Goal: Find specific page/section: Find specific page/section

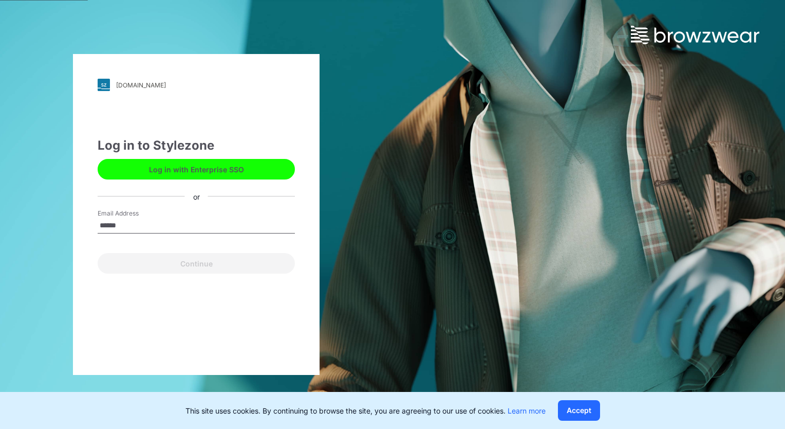
type input "**********"
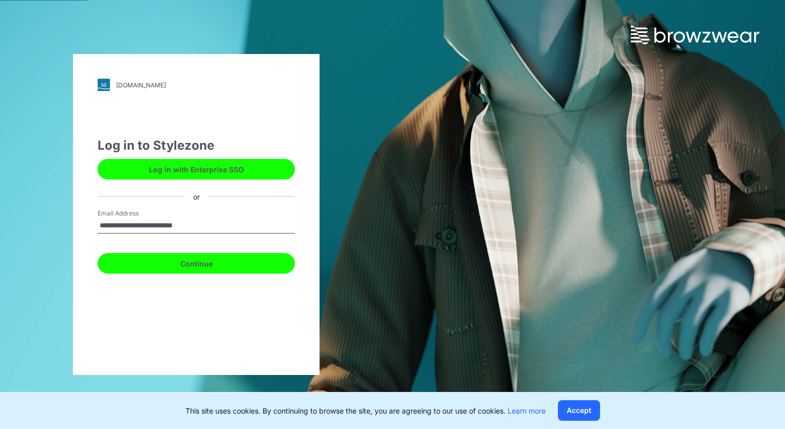
click at [214, 265] on button "Continue" at bounding box center [196, 263] width 197 height 21
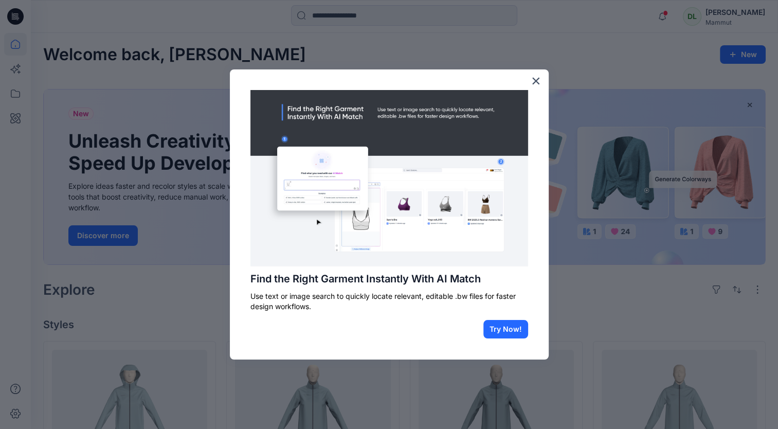
click at [533, 85] on button "×" at bounding box center [536, 80] width 10 height 16
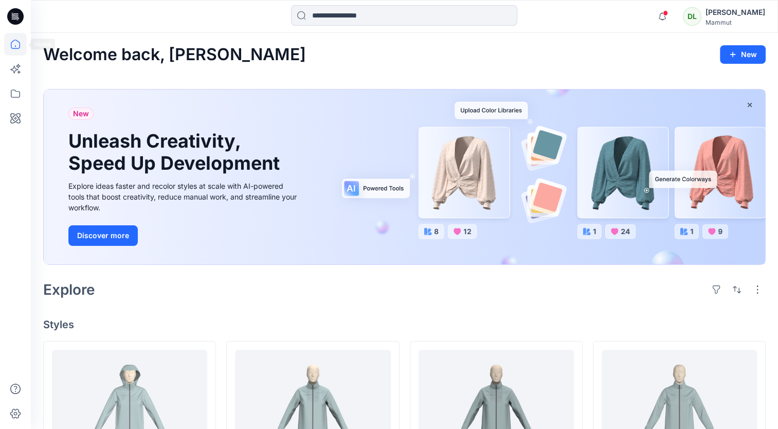
click at [13, 45] on icon at bounding box center [15, 44] width 23 height 23
click at [24, 93] on div at bounding box center [15, 214] width 31 height 429
click at [25, 93] on icon at bounding box center [15, 93] width 23 height 23
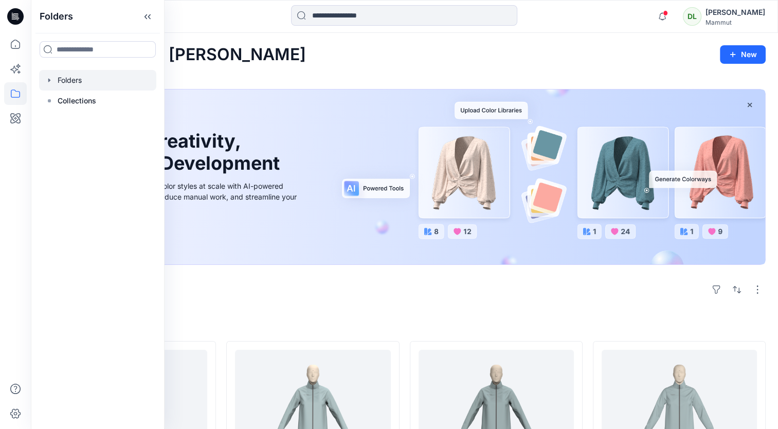
click at [91, 71] on div at bounding box center [97, 80] width 117 height 21
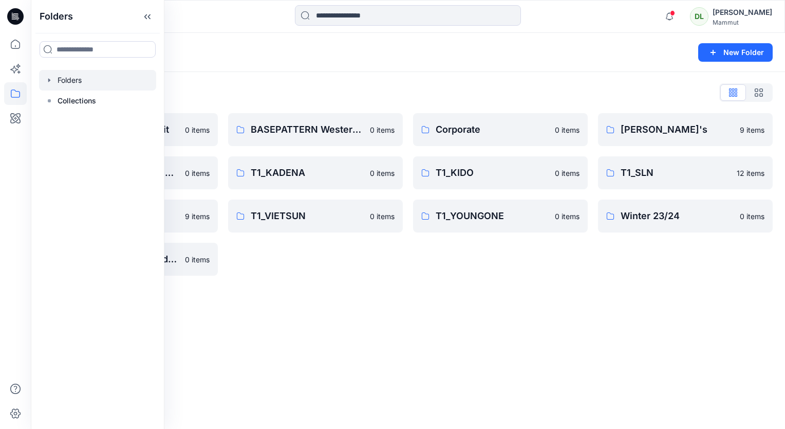
click at [327, 352] on div "Folders New Folder Folders List BASEPATTERN Asia Fit 0 items T1_ANGGUN / AMEYA …" at bounding box center [408, 231] width 755 height 396
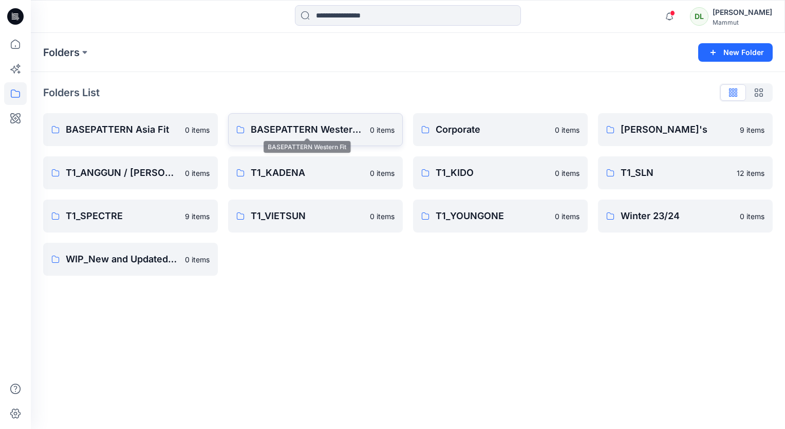
click at [310, 124] on p "BASEPATTERN Western Fit" at bounding box center [307, 129] width 113 height 14
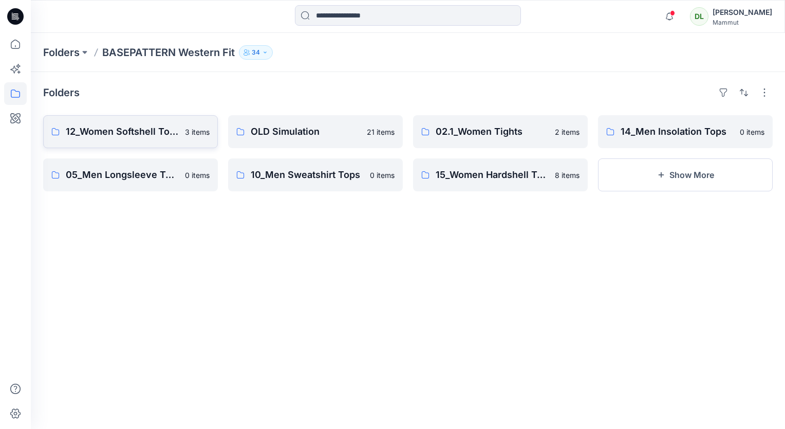
click at [151, 126] on p "12_Women Softshell Tops" at bounding box center [122, 131] width 113 height 14
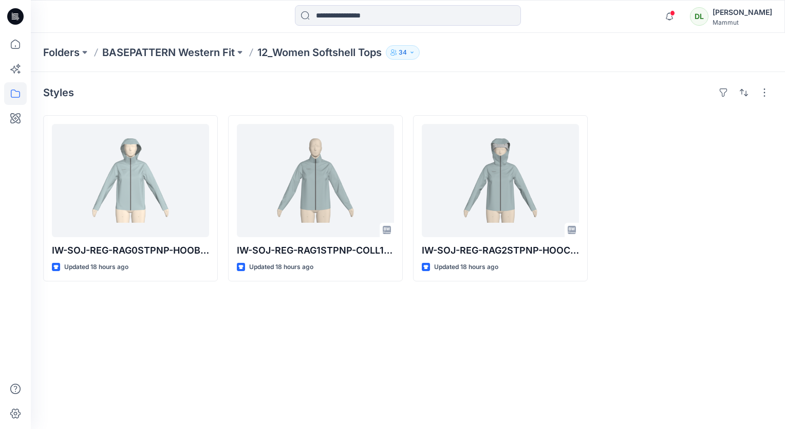
click at [269, 310] on div "Styles IW-SOJ-REG-RAG0STPNP-HOOB11-SS27 Updated 18 hours ago IW-SOJ-REG-RAG1STP…" at bounding box center [408, 250] width 755 height 357
click at [190, 298] on div "Styles IW-SOJ-REG-RAG0STPNP-HOOB11-SS27 Updated 18 hours ago IW-SOJ-REG-RAG1STP…" at bounding box center [408, 250] width 755 height 357
click at [190, 424] on div "Styles IW-SOJ-REG-RAG0STPNP-HOOB11-SS27 Updated 18 hours ago IW-SOJ-REG-RAG1STP…" at bounding box center [408, 250] width 755 height 357
click at [349, 356] on div "Styles IW-SOJ-REG-RAG0STPNP-HOOB11-SS27 Updated 18 hours ago IW-SOJ-REG-RAG1STP…" at bounding box center [408, 250] width 755 height 357
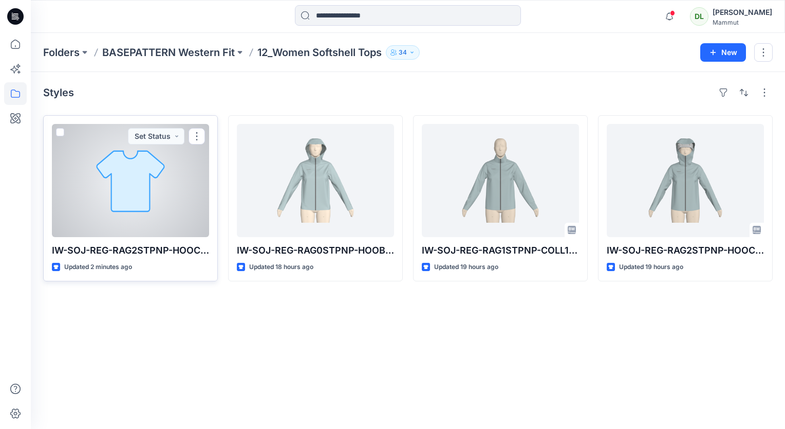
click at [143, 220] on div at bounding box center [130, 180] width 157 height 113
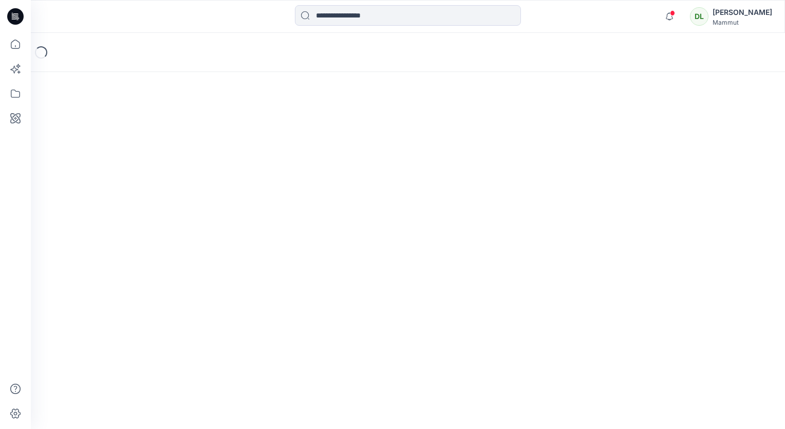
click at [143, 220] on div "Loading..." at bounding box center [408, 231] width 755 height 396
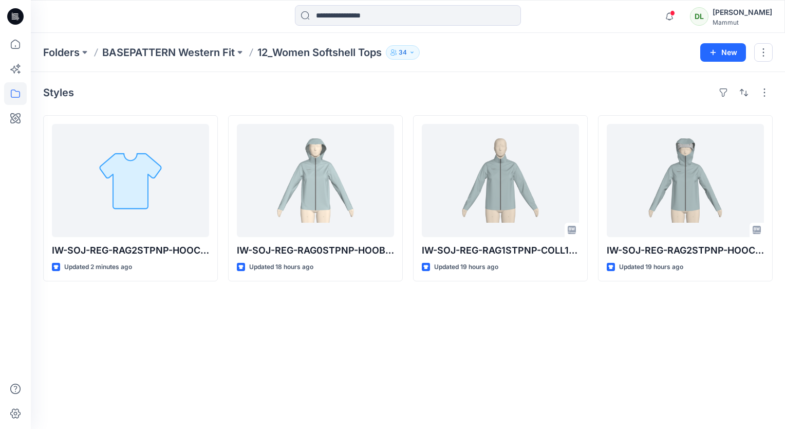
click at [267, 330] on div "Styles IW-SOJ-REG-RAG2STPNP-HOOC11-SS27_ Updated 2 minutes ago IW-SOJ-REG-RAG0S…" at bounding box center [408, 250] width 755 height 357
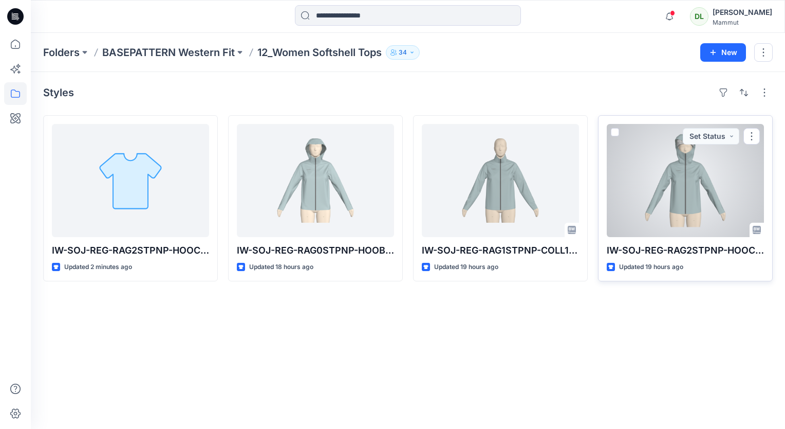
click at [679, 207] on div at bounding box center [685, 180] width 157 height 113
click at [679, 207] on div "Folders BASEPATTERN Western Fit 12_Women Softshell Tops 34 New Styles IW-SOJ-RE…" at bounding box center [408, 231] width 755 height 396
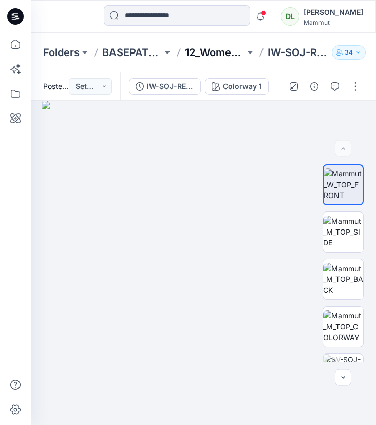
click at [219, 50] on p "12_Women Softshell Tops" at bounding box center [215, 52] width 60 height 14
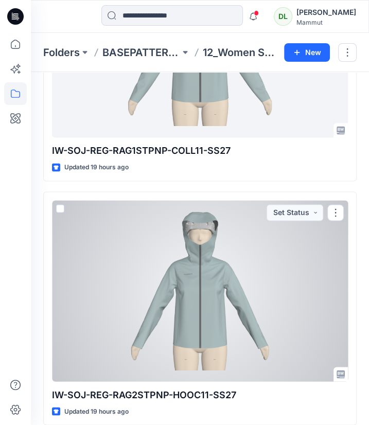
scroll to position [655, 0]
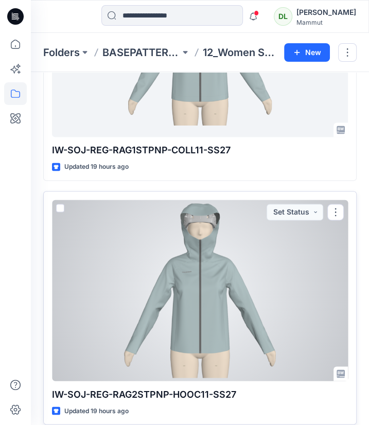
click at [179, 300] on div at bounding box center [200, 289] width 296 height 181
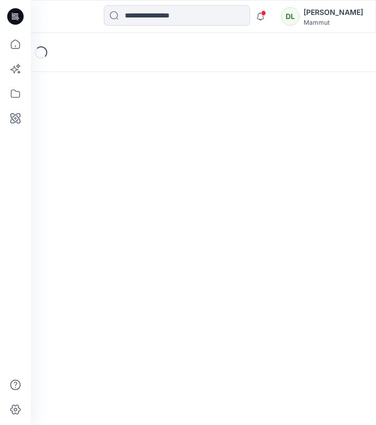
click at [179, 300] on div "Loading..." at bounding box center [203, 229] width 345 height 392
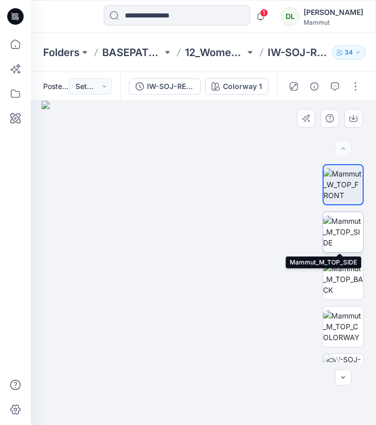
click at [337, 230] on img at bounding box center [343, 231] width 40 height 32
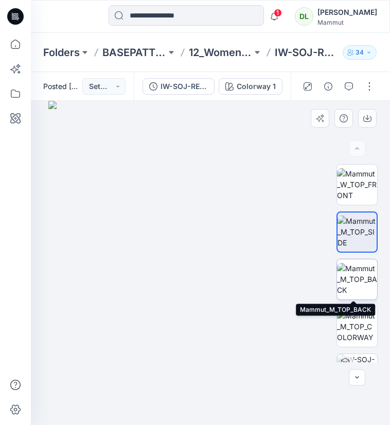
click at [369, 277] on img at bounding box center [357, 279] width 40 height 32
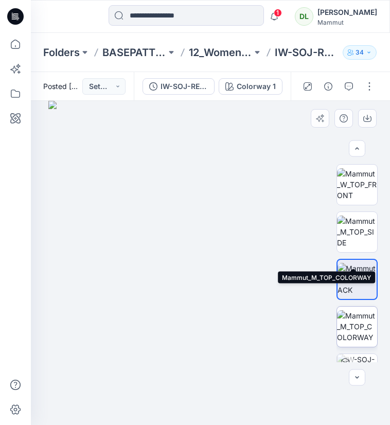
scroll to position [79, 0]
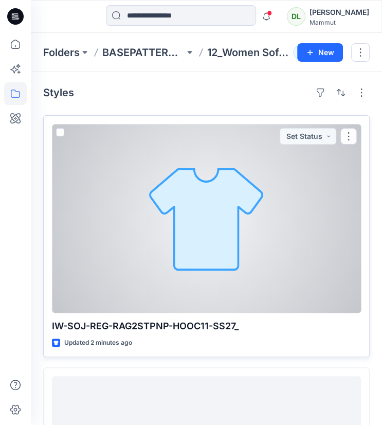
click at [154, 170] on div at bounding box center [206, 218] width 309 height 189
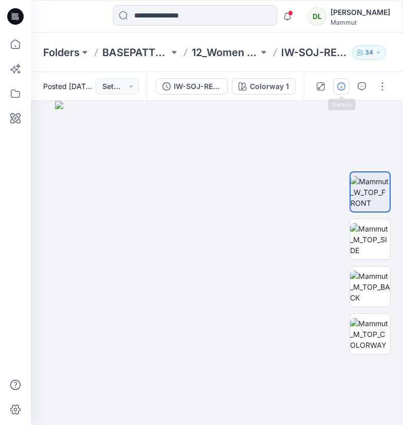
click at [337, 84] on button "button" at bounding box center [341, 86] width 16 height 16
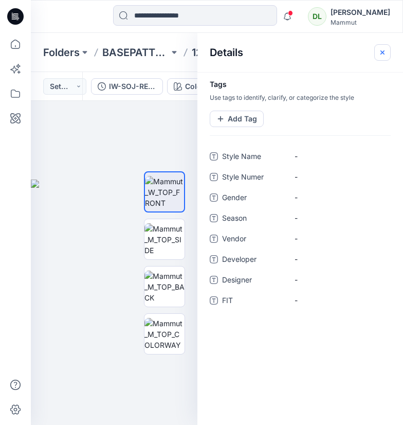
click at [382, 57] on button "button" at bounding box center [382, 52] width 16 height 16
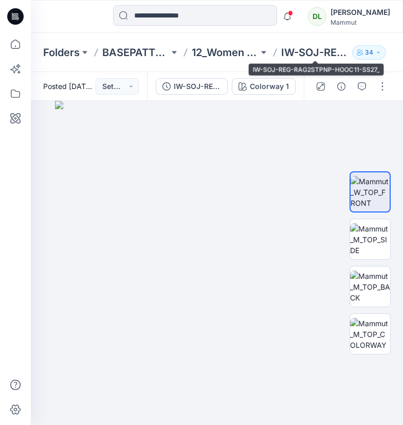
click at [302, 49] on p "IW-SOJ-REG-RAG2STPNP-HOOC11-SS27_" at bounding box center [314, 52] width 67 height 14
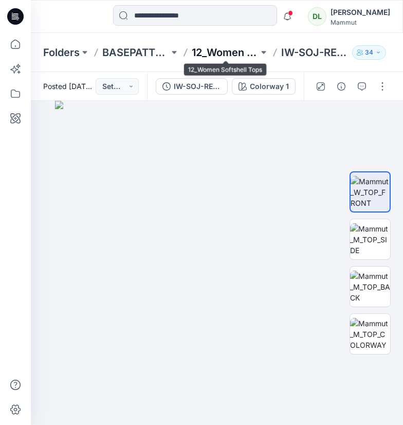
click at [244, 48] on p "12_Women Softshell Tops" at bounding box center [225, 52] width 67 height 14
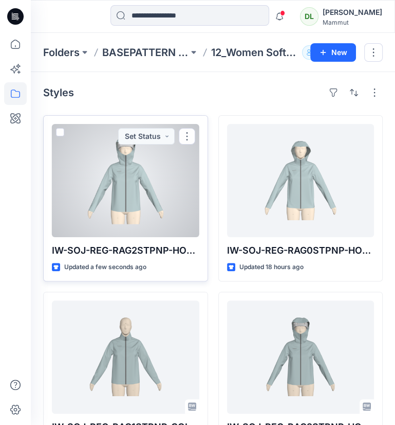
scroll to position [44, 0]
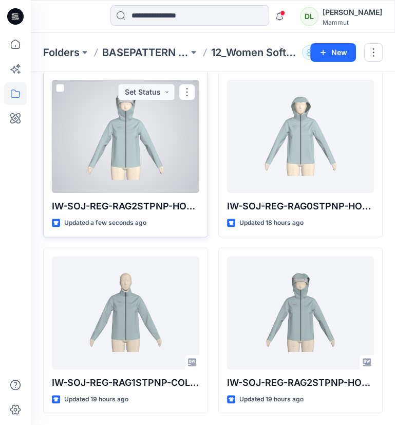
click at [103, 185] on div at bounding box center [126, 136] width 148 height 113
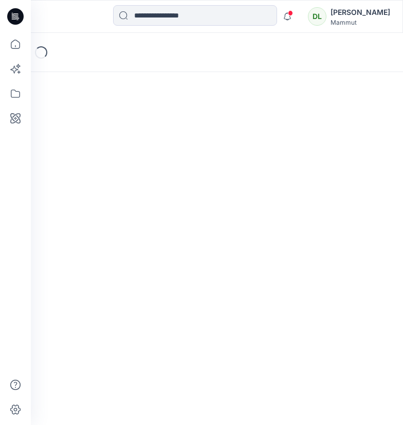
click at [103, 185] on div "Loading..." at bounding box center [217, 229] width 372 height 392
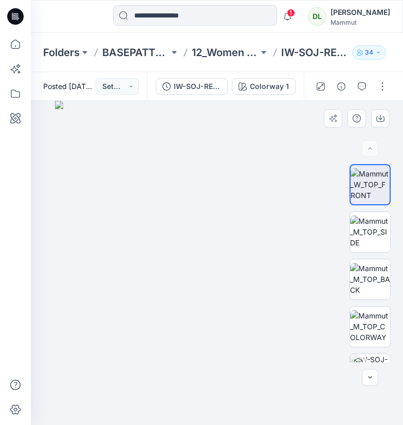
click at [113, 176] on img at bounding box center [217, 263] width 324 height 324
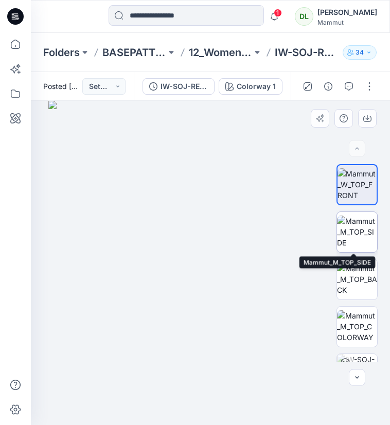
click at [345, 227] on img at bounding box center [357, 231] width 40 height 32
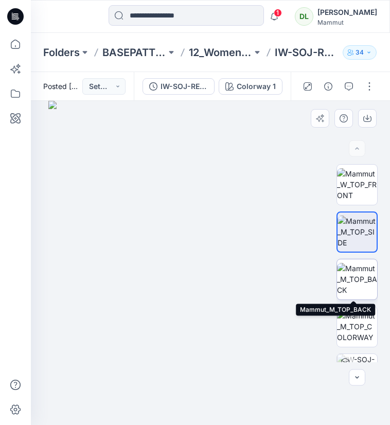
click at [364, 273] on img at bounding box center [357, 279] width 40 height 32
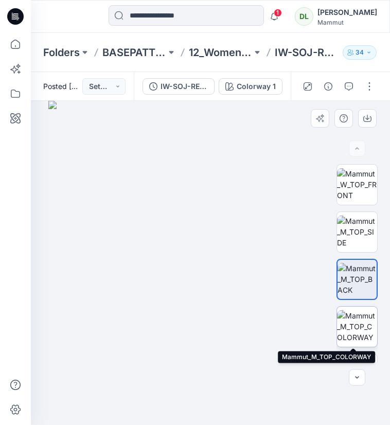
scroll to position [32, 0]
